Goal: Task Accomplishment & Management: Complete application form

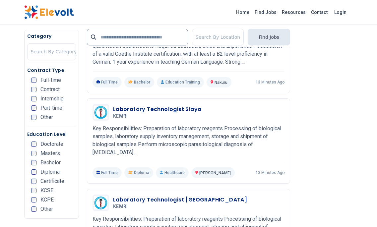
scroll to position [1066, 0]
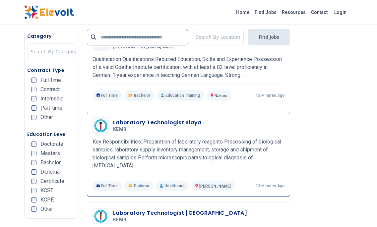
click at [248, 138] on p "Key Responsibilities: Preparation of laboratory reagents Processing of biologic…" at bounding box center [188, 154] width 192 height 32
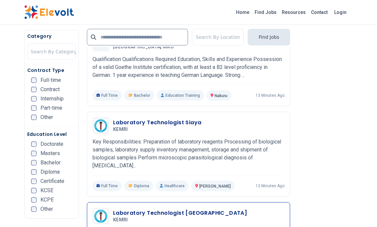
click at [172, 209] on h3 "Laboratory Technologist Homa Bay" at bounding box center [180, 213] width 134 height 8
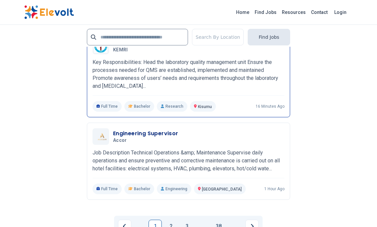
scroll to position [1530, 0]
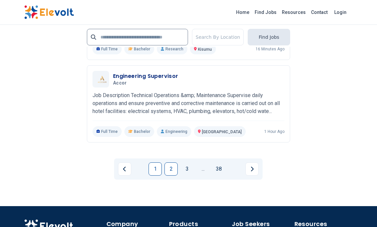
click at [172, 162] on link "2" at bounding box center [170, 168] width 13 height 13
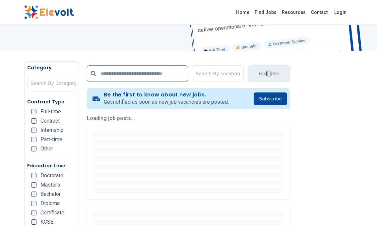
scroll to position [99, 0]
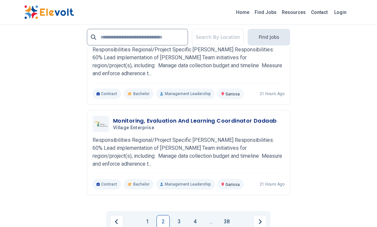
scroll to position [1591, 0]
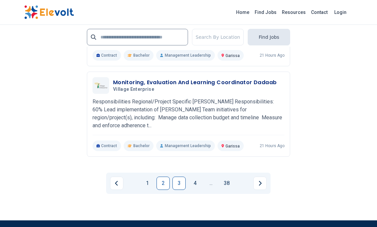
click at [179, 177] on link "3" at bounding box center [178, 183] width 13 height 13
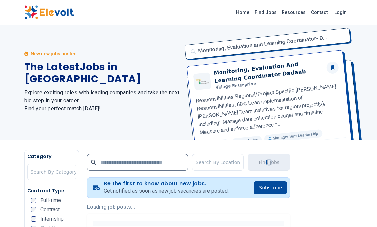
scroll to position [0, 0]
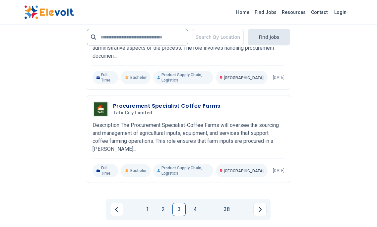
scroll to position [1591, 0]
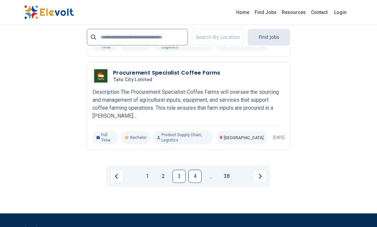
click at [192, 170] on link "4" at bounding box center [194, 176] width 13 height 13
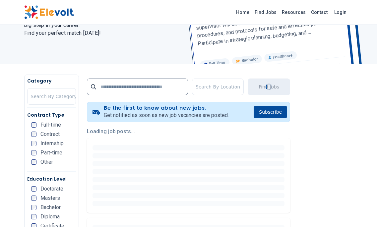
scroll to position [66, 0]
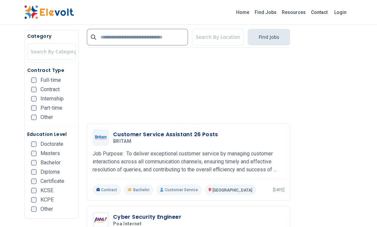
scroll to position [1027, 0]
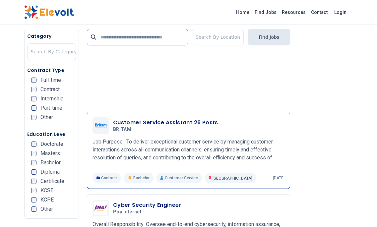
click at [144, 138] on p "Job Purpose: To deliver exceptional customer service by managing customer inter…" at bounding box center [188, 150] width 192 height 24
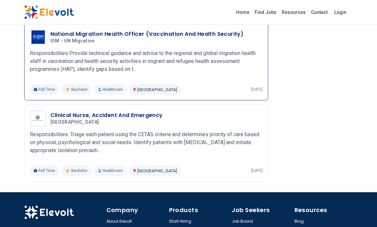
scroll to position [663, 0]
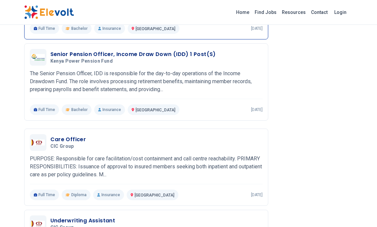
scroll to position [516, 0]
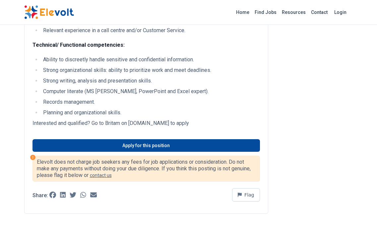
scroll to position [431, 0]
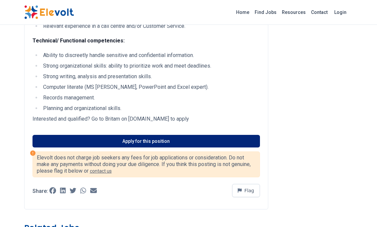
click at [145, 147] on link "Apply for this position" at bounding box center [145, 141] width 227 height 13
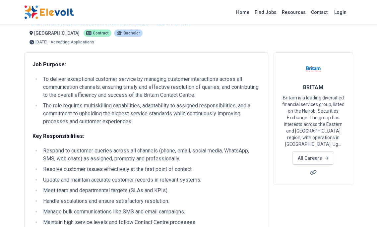
scroll to position [0, 0]
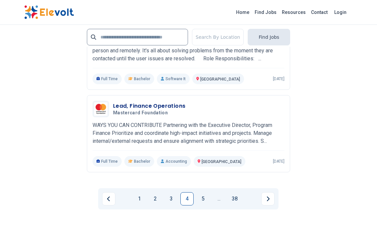
scroll to position [1558, 0]
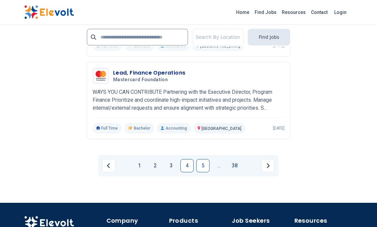
click at [201, 159] on link "5" at bounding box center [202, 165] width 13 height 13
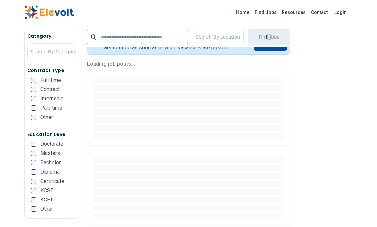
scroll to position [133, 0]
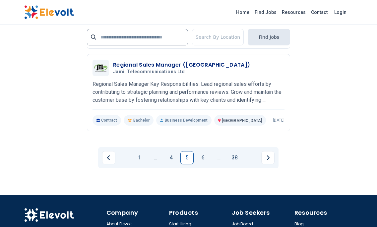
scroll to position [1558, 0]
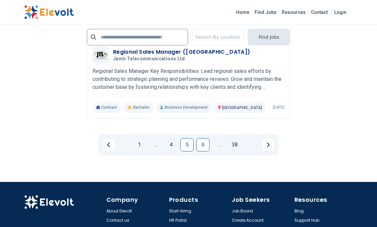
click at [202, 143] on link "6" at bounding box center [202, 144] width 13 height 13
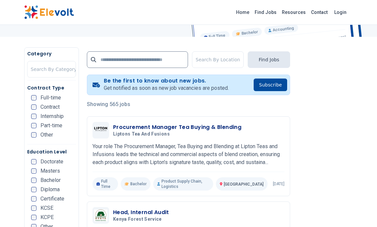
scroll to position [133, 0]
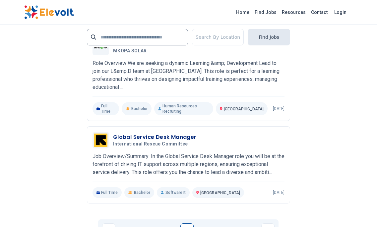
scroll to position [1524, 0]
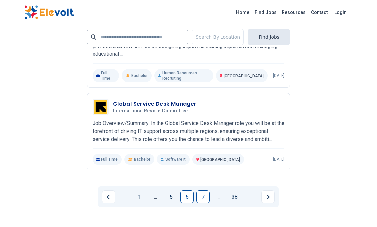
click at [201, 190] on link "7" at bounding box center [202, 196] width 13 height 13
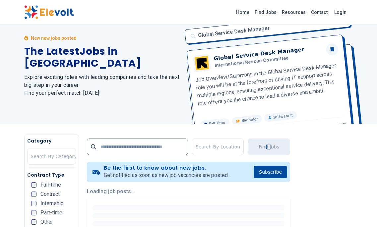
scroll to position [0, 0]
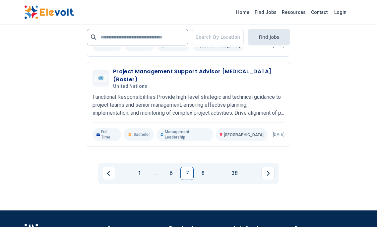
scroll to position [1591, 0]
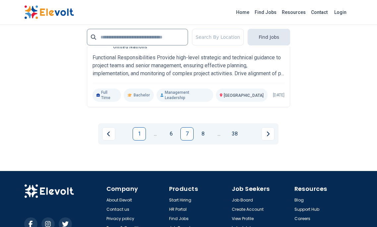
click at [138, 141] on link "1" at bounding box center [139, 133] width 13 height 13
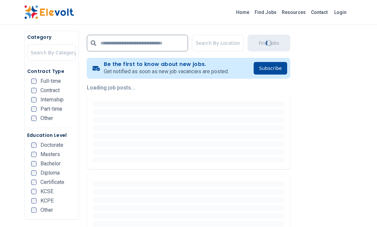
scroll to position [133, 0]
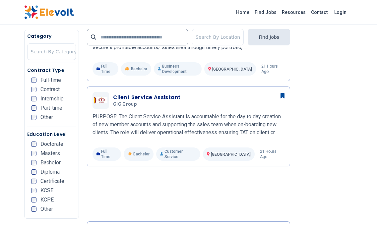
scroll to position [497, 0]
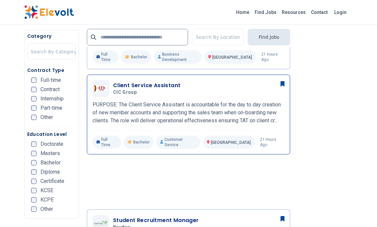
click at [134, 101] on p "PURPOSE: The Client Service Assistant is accountable for the day to day creatio…" at bounding box center [188, 113] width 192 height 24
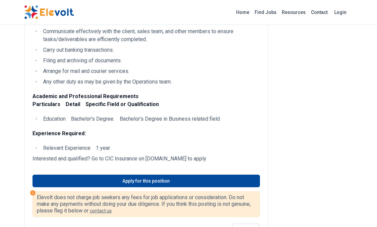
scroll to position [199, 0]
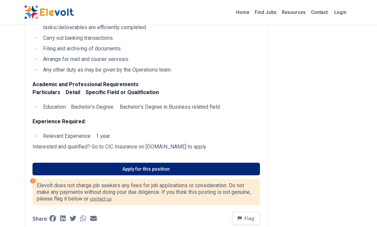
click at [135, 167] on link "Apply for this position" at bounding box center [145, 169] width 227 height 13
